Goal: Task Accomplishment & Management: Use online tool/utility

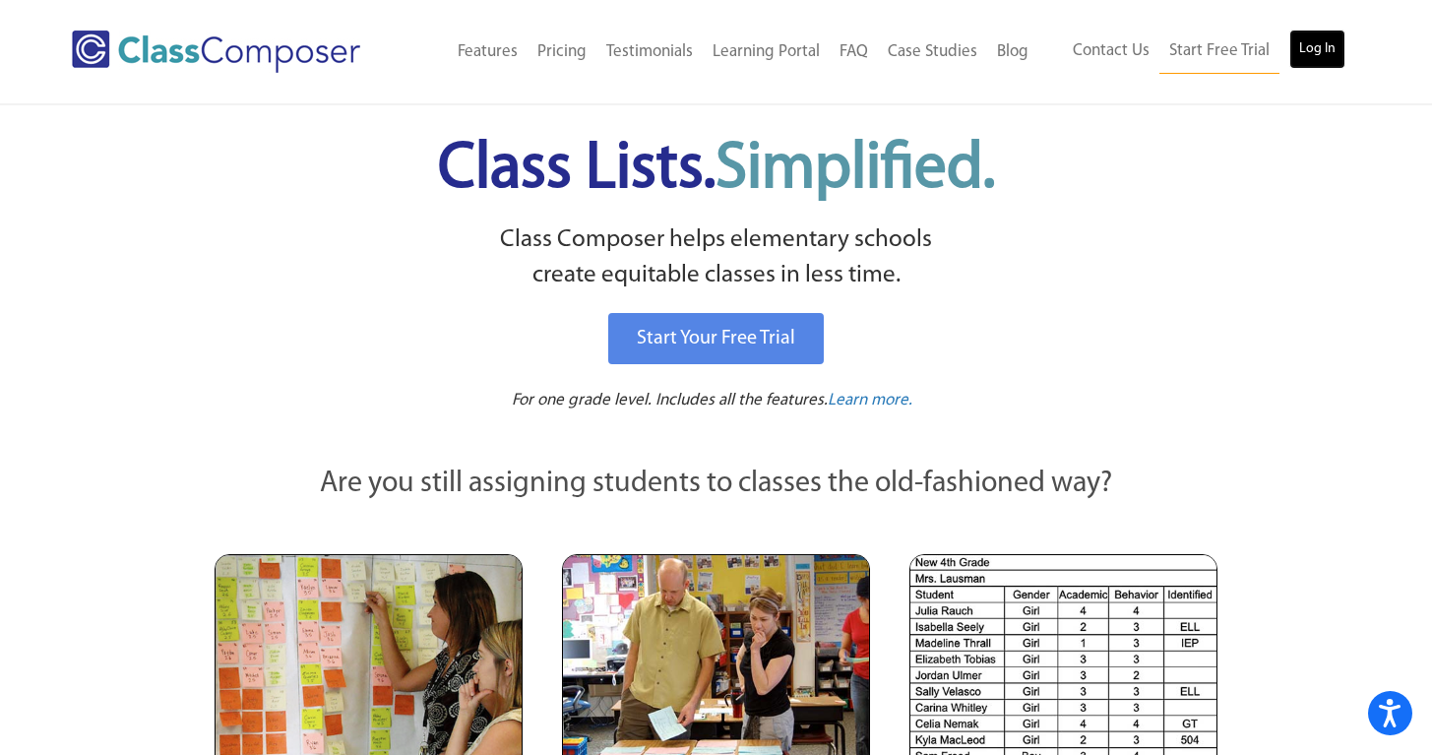
click at [1324, 46] on link "Log In" at bounding box center [1317, 49] width 56 height 39
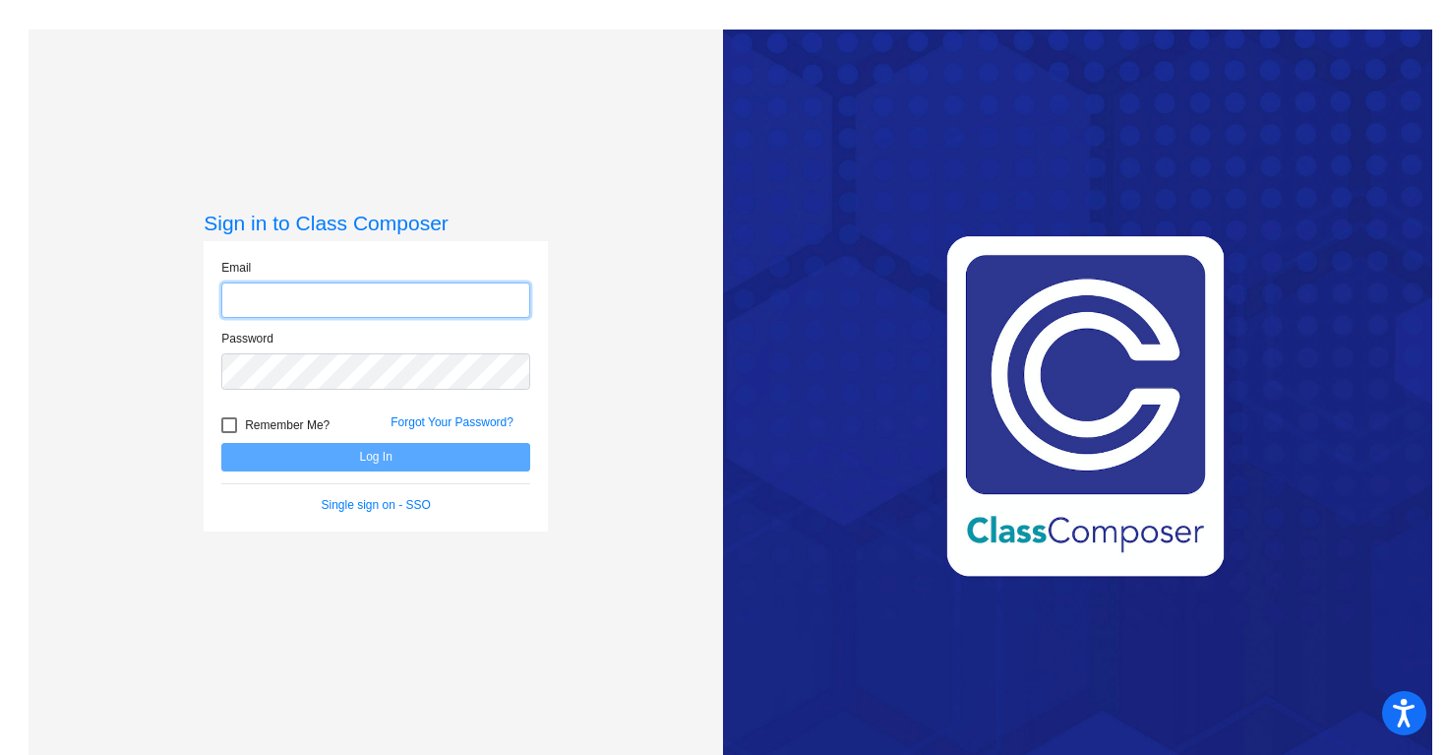
type input "[PERSON_NAME][EMAIL_ADDRESS][PERSON_NAME][DOMAIN_NAME]"
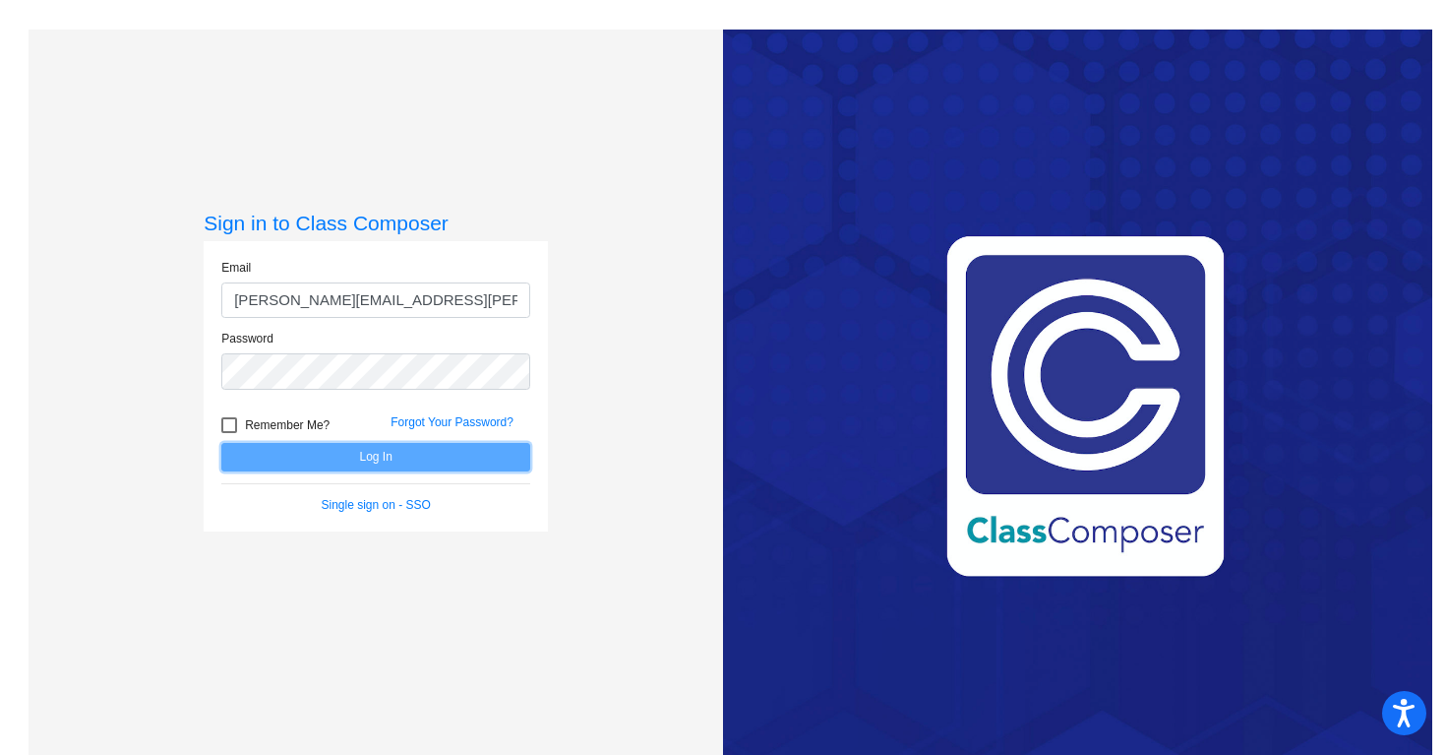
click at [357, 468] on button "Log In" at bounding box center [375, 457] width 309 height 29
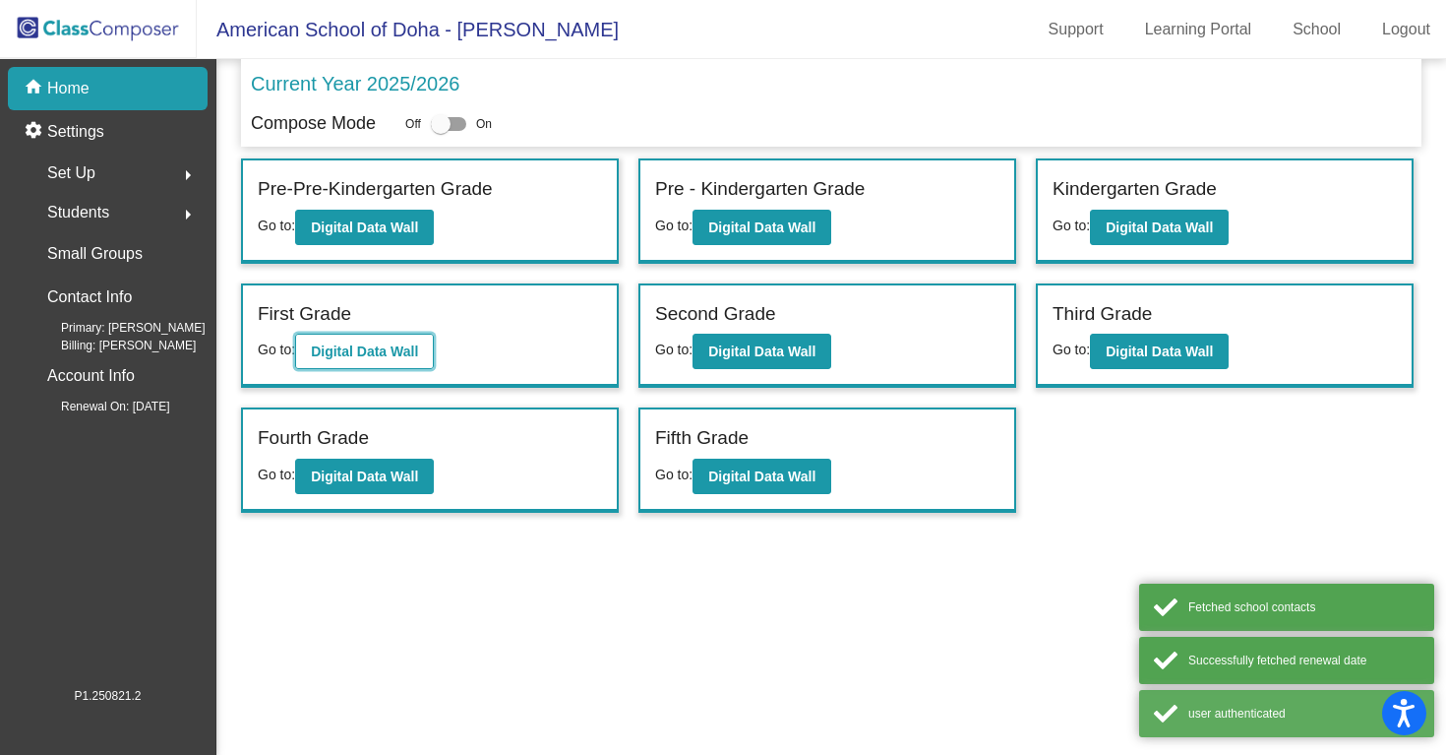
click at [338, 345] on b "Digital Data Wall" at bounding box center [364, 351] width 107 height 16
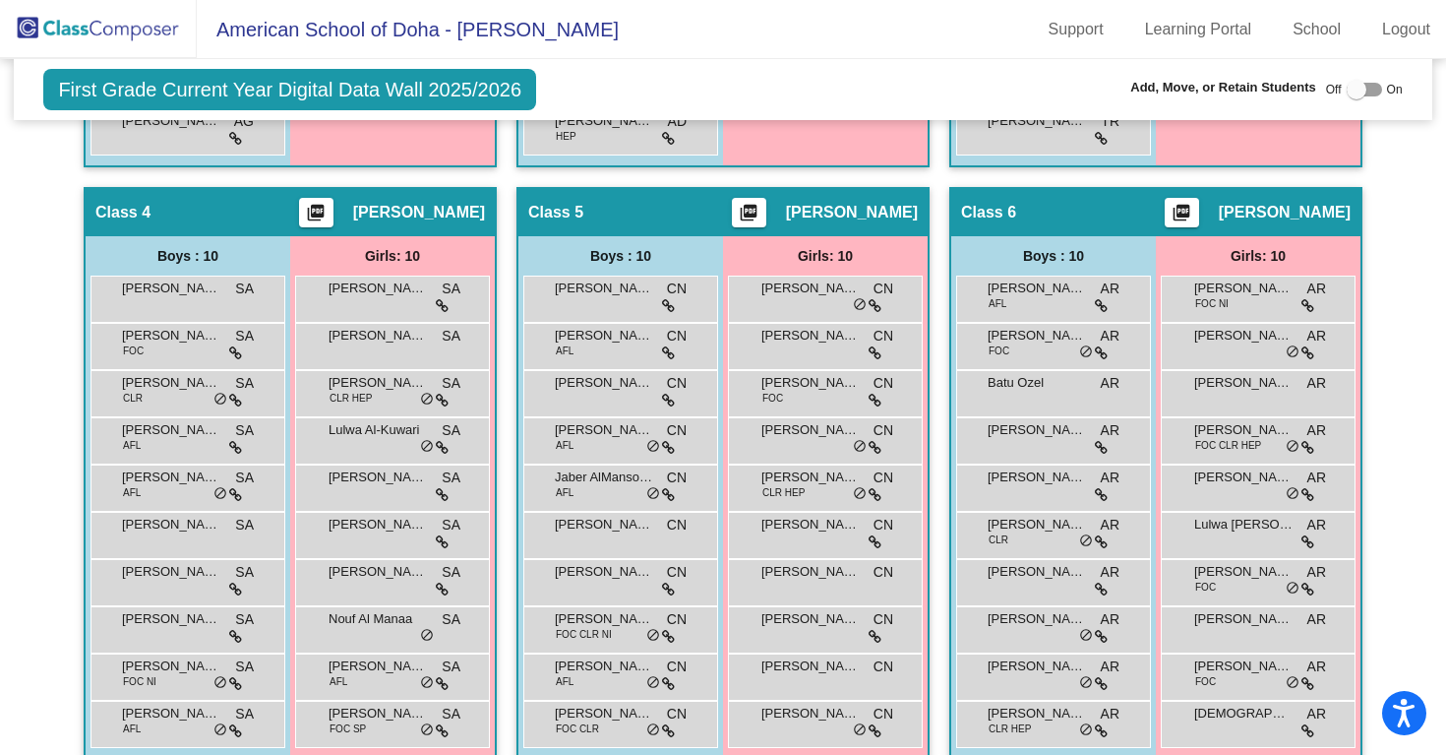
scroll to position [1041, 0]
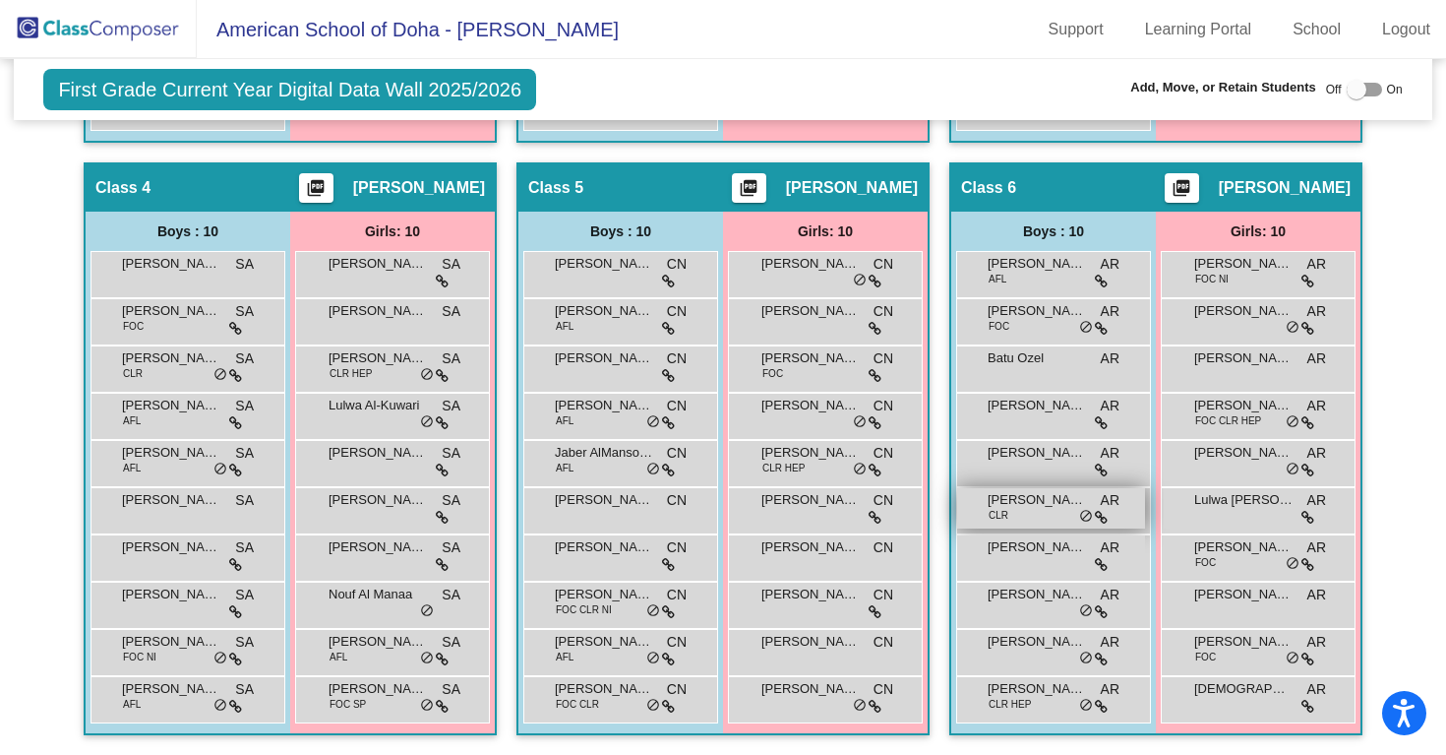
click at [1022, 492] on span "[PERSON_NAME]" at bounding box center [1037, 500] width 98 height 20
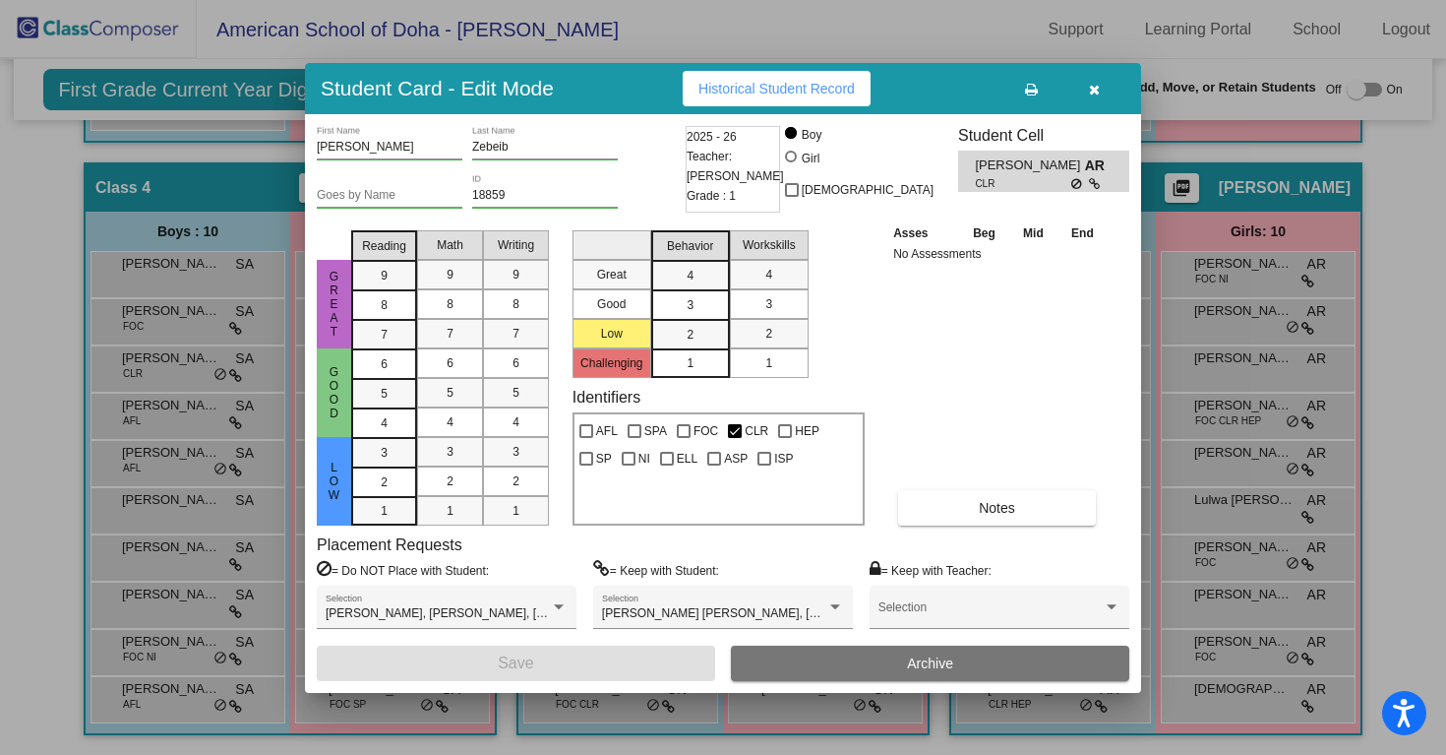
click at [949, 488] on div "Asses Beg Mid End No Assessments Notes" at bounding box center [998, 373] width 219 height 303
click at [960, 495] on button "Notes" at bounding box center [997, 507] width 198 height 35
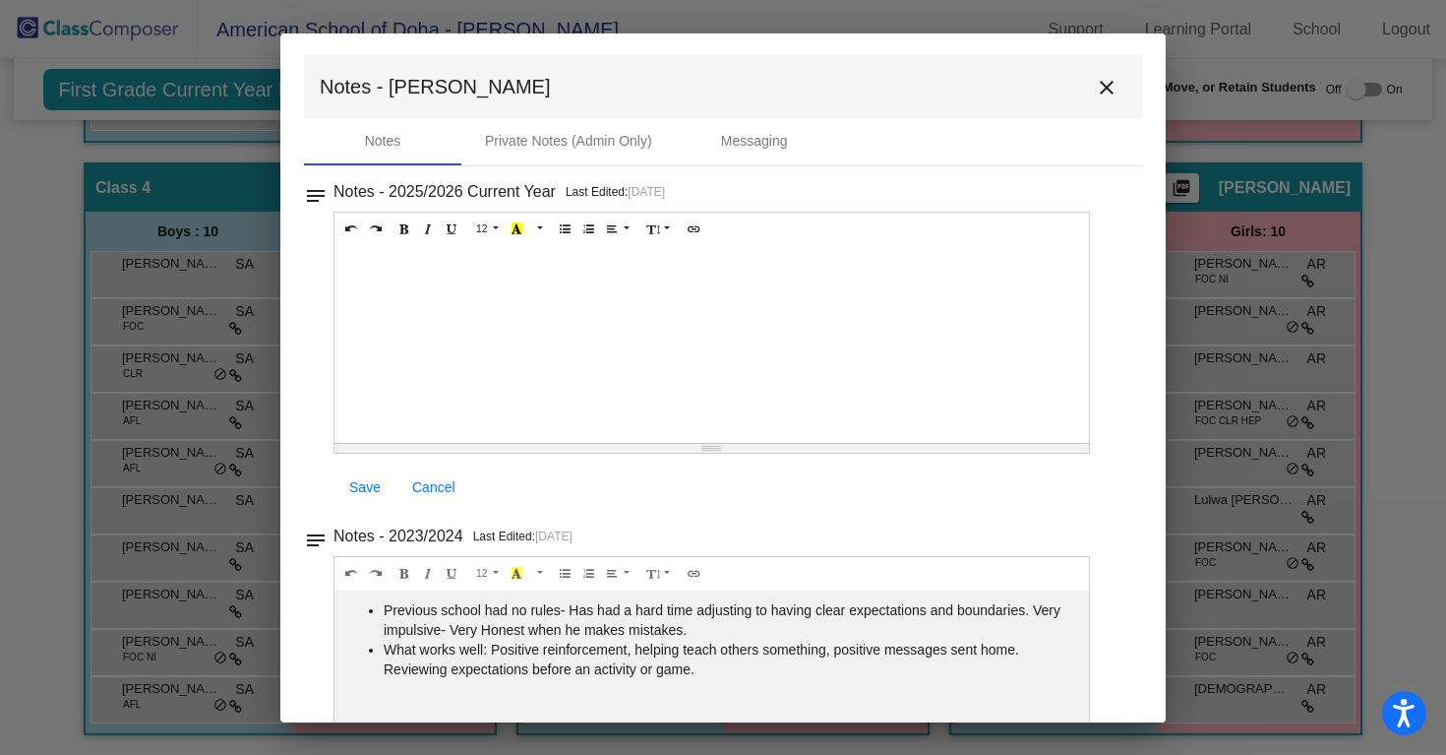
scroll to position [0, 0]
click at [1103, 92] on mat-icon "close" at bounding box center [1107, 90] width 24 height 24
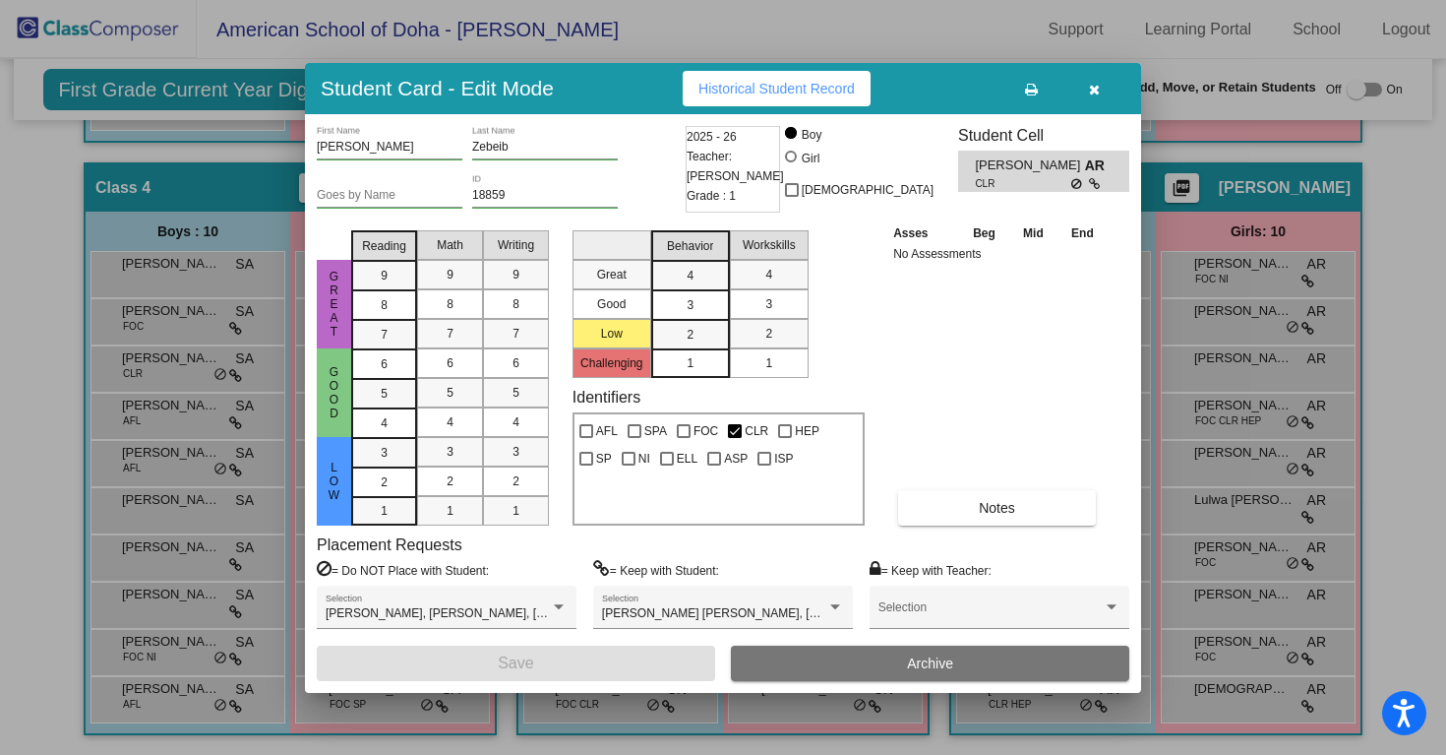
click at [1089, 92] on icon "button" at bounding box center [1094, 90] width 11 height 14
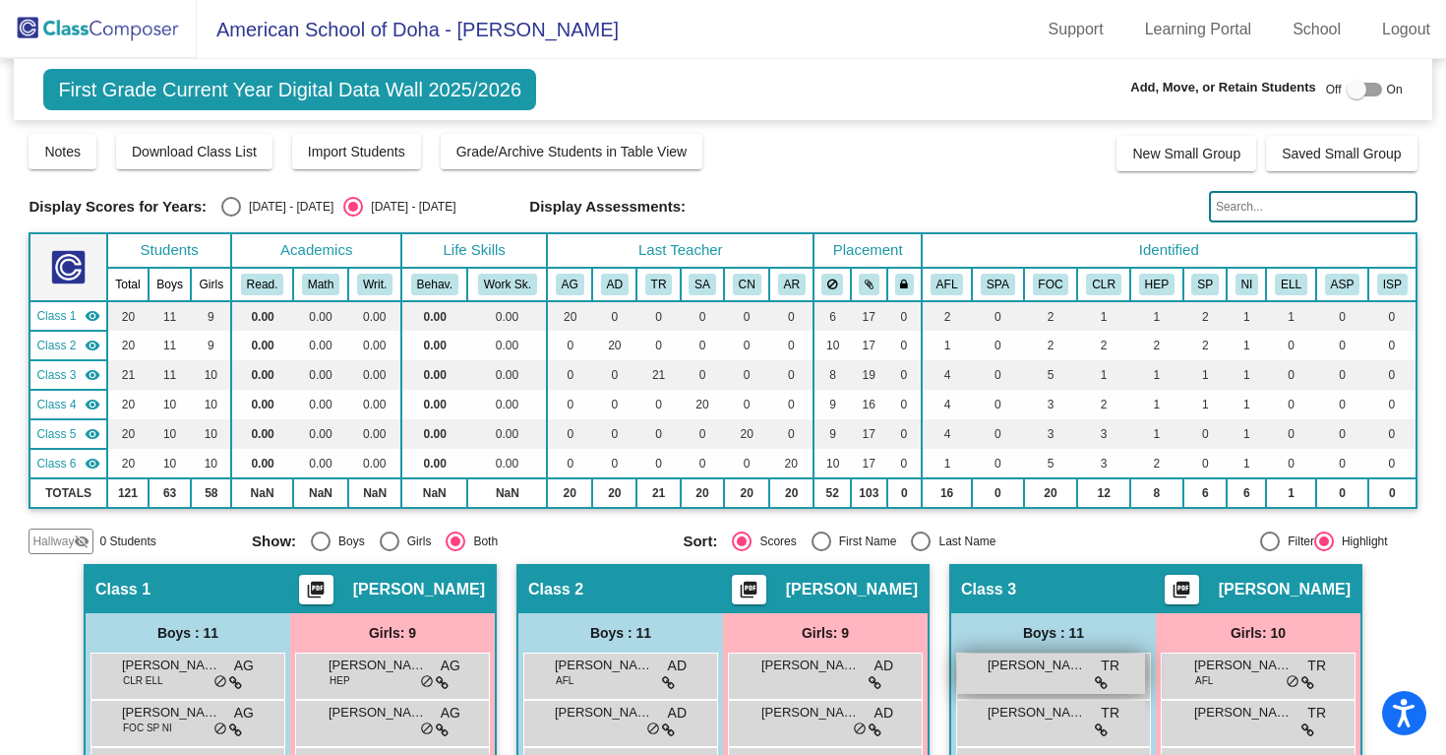
click at [1005, 687] on div "[PERSON_NAME] TR lock do_not_disturb_alt" at bounding box center [1051, 673] width 188 height 40
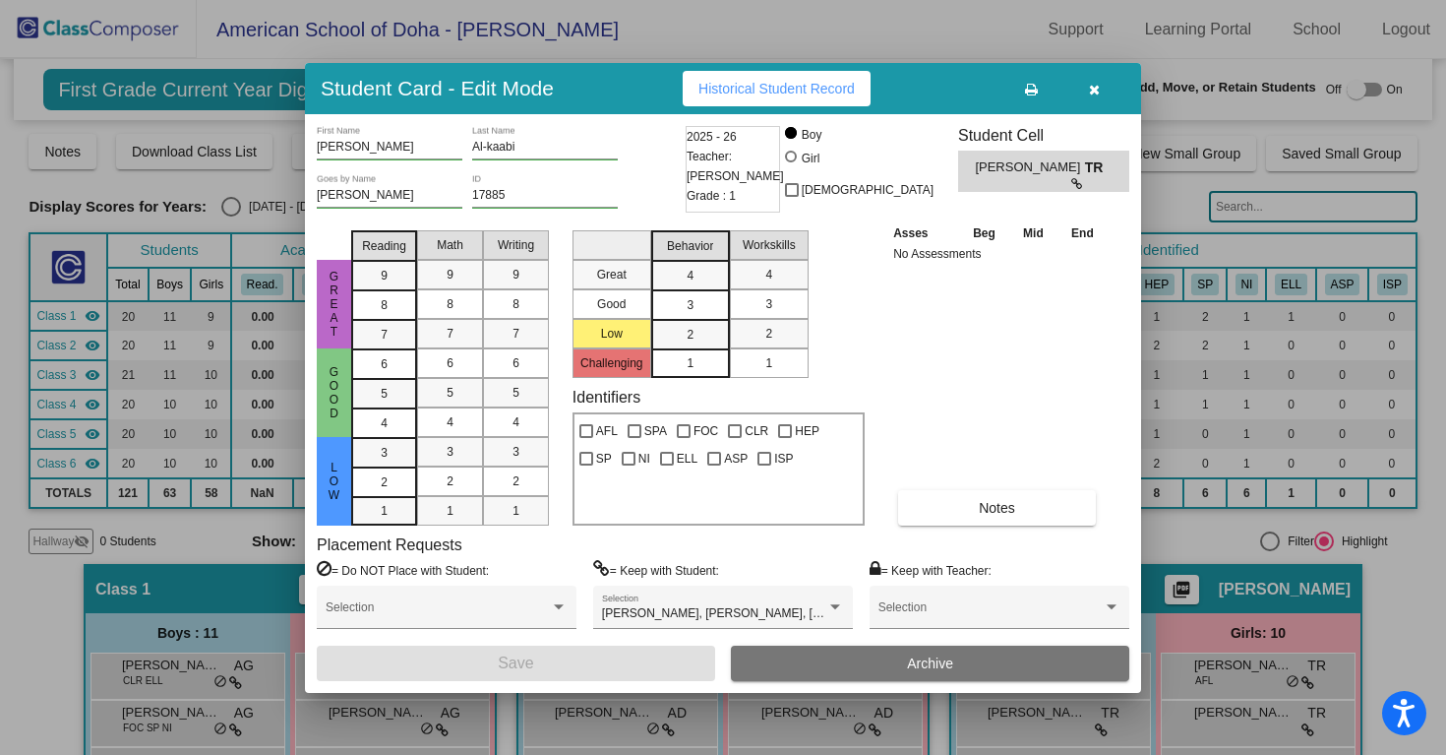
click at [811, 74] on button "Historical Student Record" at bounding box center [777, 88] width 188 height 35
click at [1103, 80] on button "button" at bounding box center [1094, 88] width 63 height 35
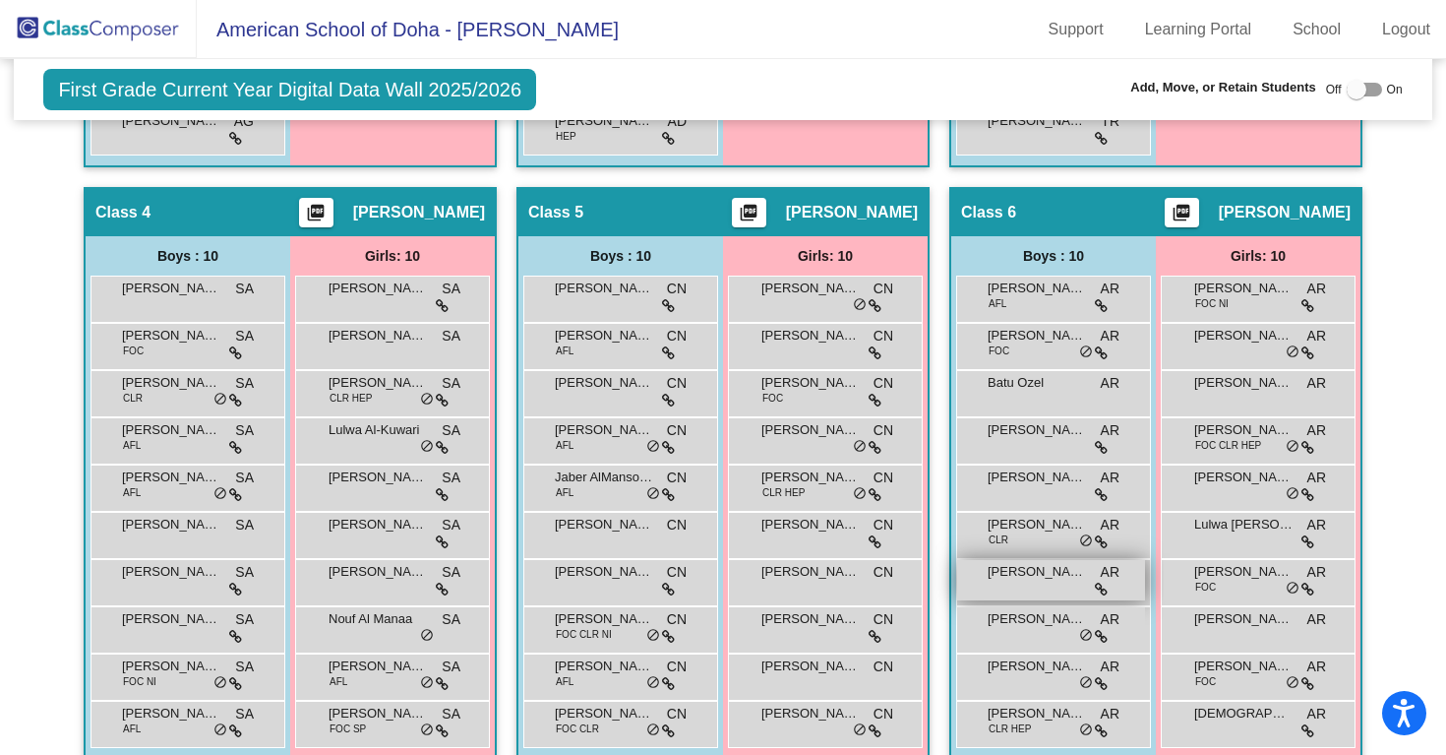
scroll to position [1041, 0]
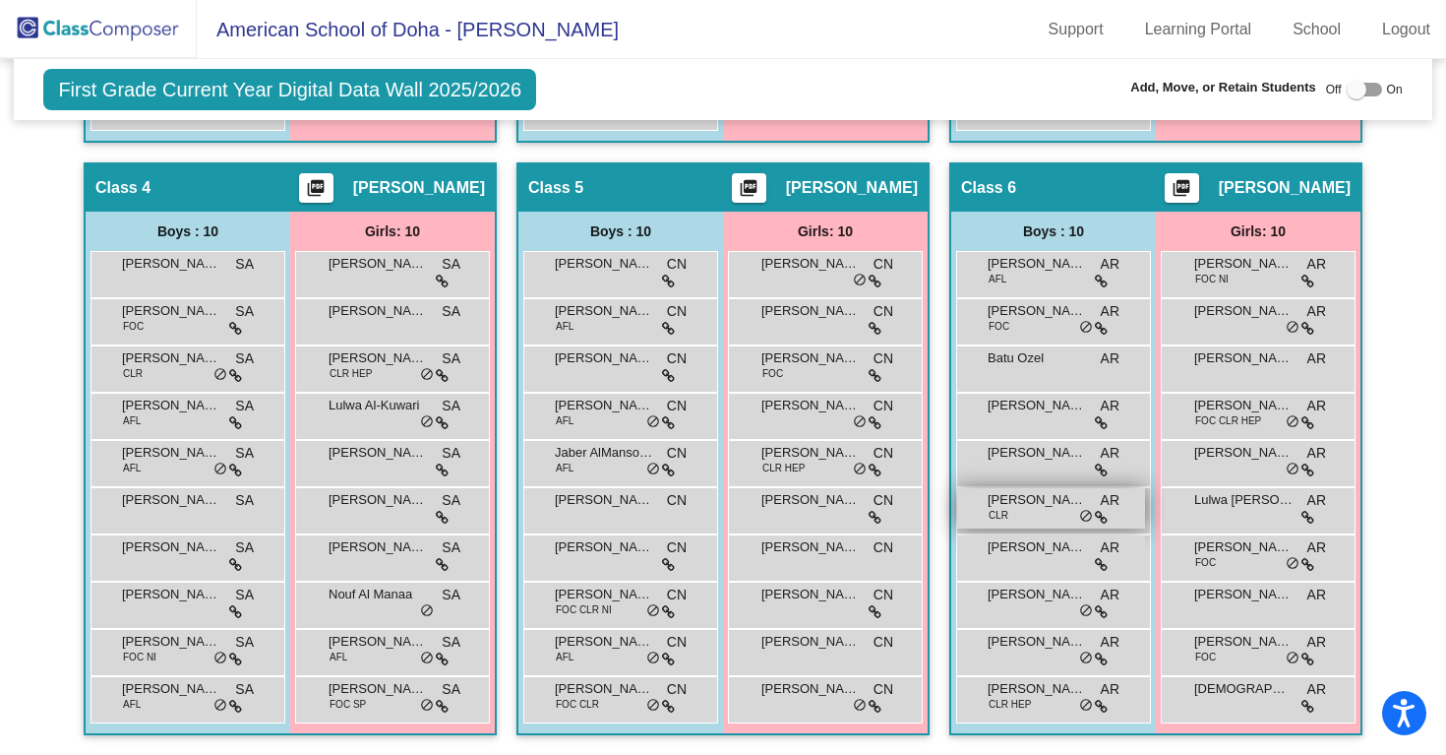
click at [1039, 502] on span "[PERSON_NAME]" at bounding box center [1037, 500] width 98 height 20
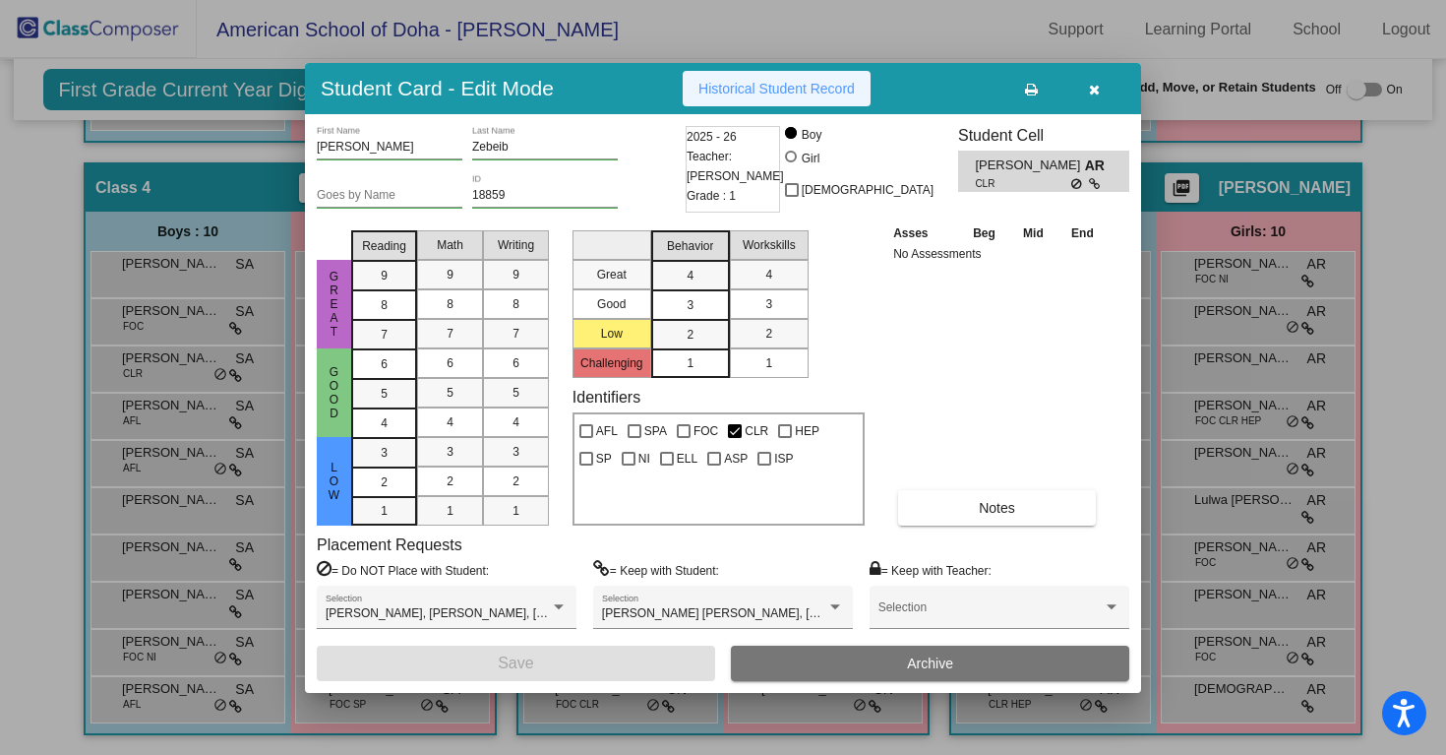
click at [812, 95] on span "Historical Student Record" at bounding box center [777, 89] width 156 height 16
click at [1092, 85] on icon "button" at bounding box center [1094, 90] width 11 height 14
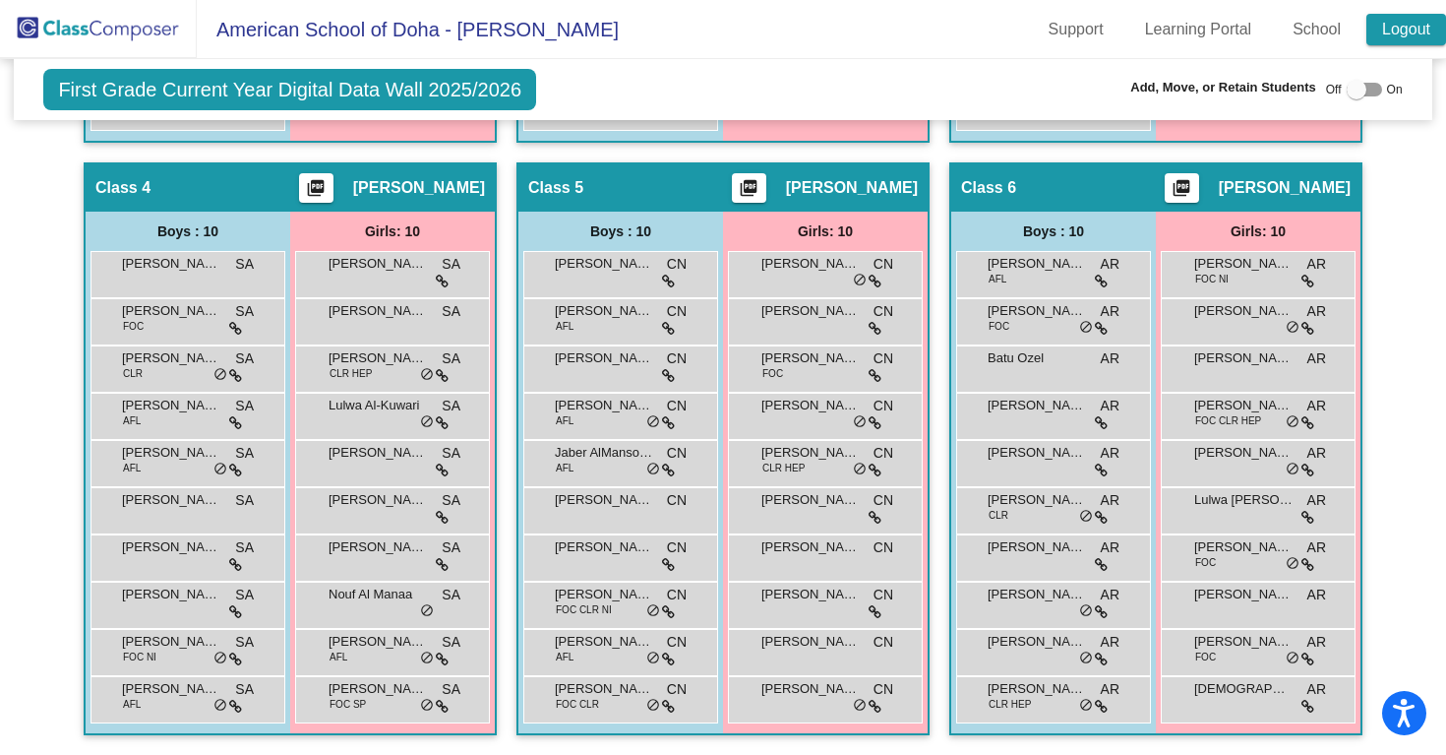
click at [1398, 40] on link "Logout" at bounding box center [1407, 29] width 80 height 31
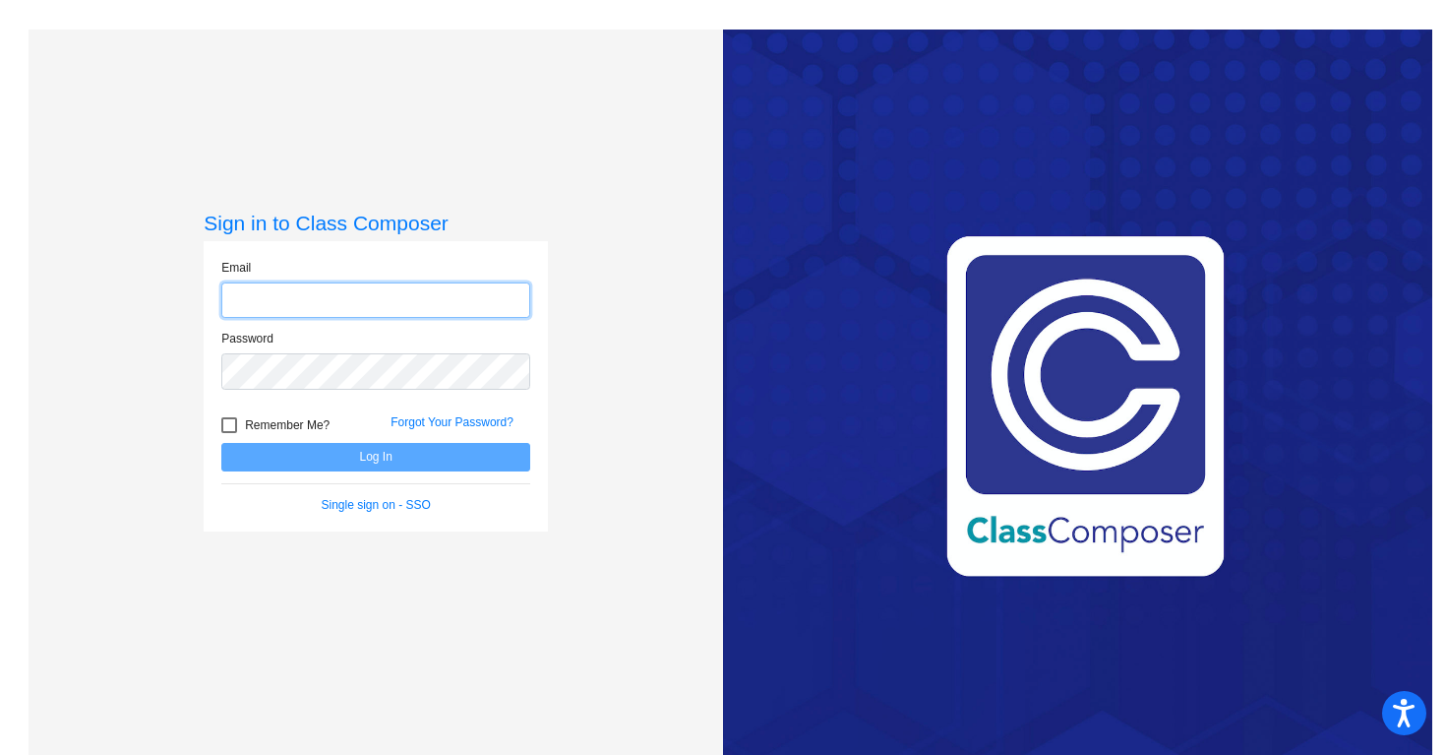
type input "[PERSON_NAME][EMAIL_ADDRESS][PERSON_NAME][DOMAIN_NAME]"
